Goal: Information Seeking & Learning: Learn about a topic

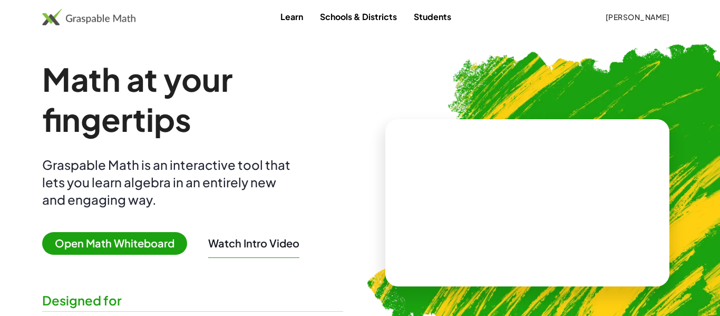
click at [98, 237] on span "Open Math Whiteboard" at bounding box center [114, 243] width 145 height 23
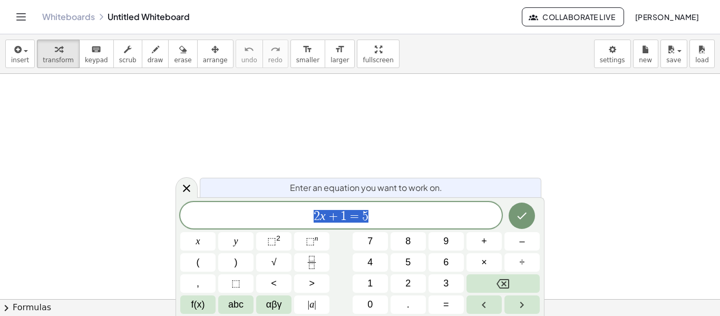
scroll to position [1, 0]
click at [17, 21] on icon "Toggle navigation" at bounding box center [21, 17] width 13 height 13
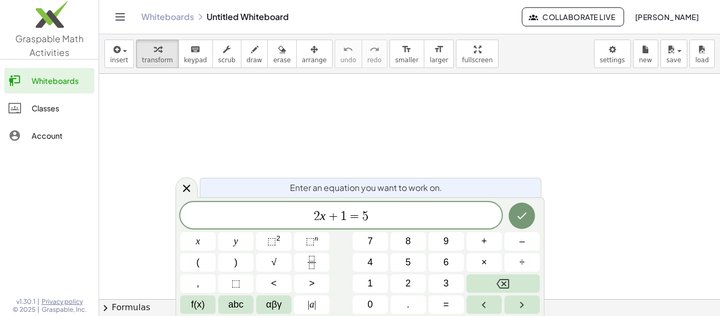
click at [13, 114] on icon at bounding box center [14, 108] width 13 height 13
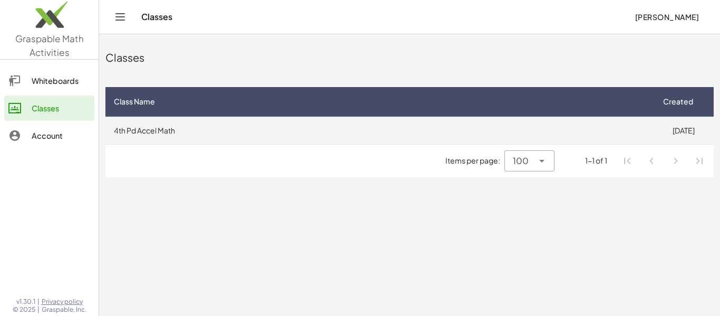
click at [169, 123] on td "4th Pd Accel Math" at bounding box center [379, 129] width 548 height 27
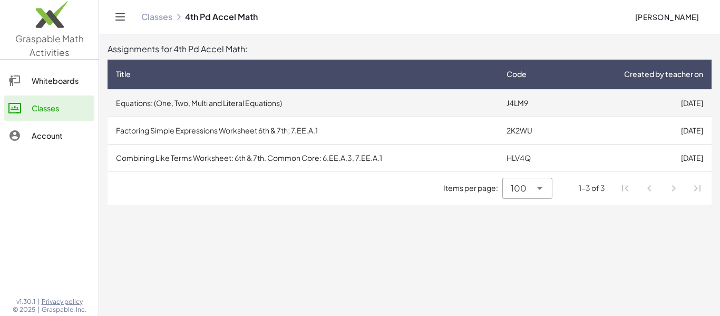
click at [249, 111] on td "Equations: (One, Two, Multi and Literal Equations)" at bounding box center [303, 102] width 391 height 27
